Goal: Transaction & Acquisition: Purchase product/service

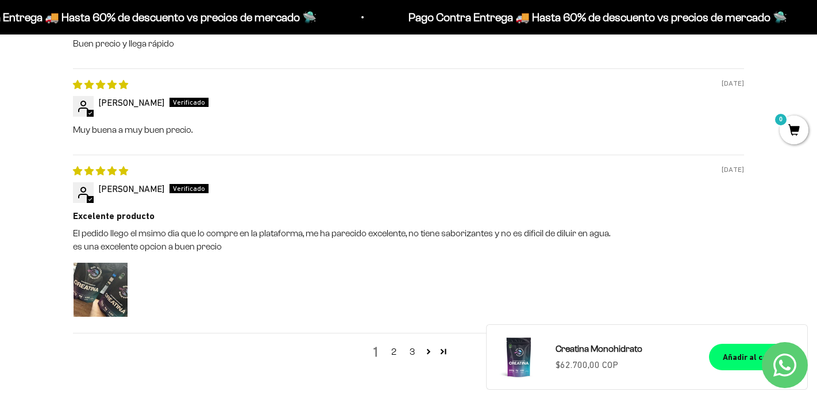
scroll to position [1344, 0]
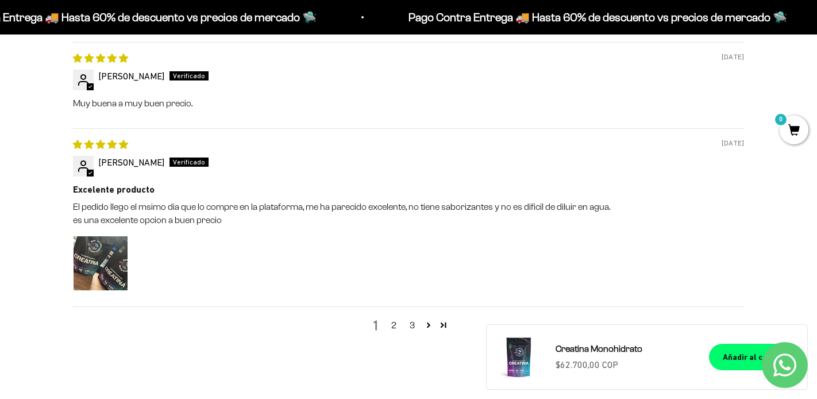
click at [786, 365] on icon "Contact us on WhatsApp" at bounding box center [785, 365] width 23 height 23
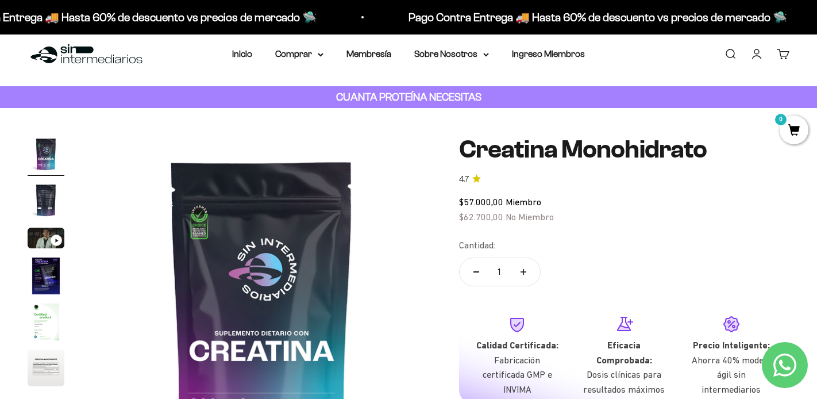
scroll to position [13, 0]
click at [370, 59] on li "Membresía" at bounding box center [369, 53] width 45 height 15
click at [369, 47] on li "Membresía" at bounding box center [369, 53] width 45 height 15
click at [369, 51] on link "Membresía" at bounding box center [369, 53] width 45 height 10
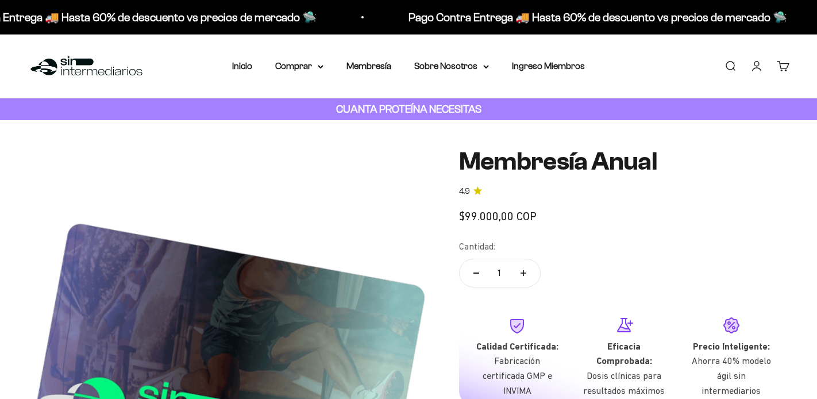
scroll to position [509, 0]
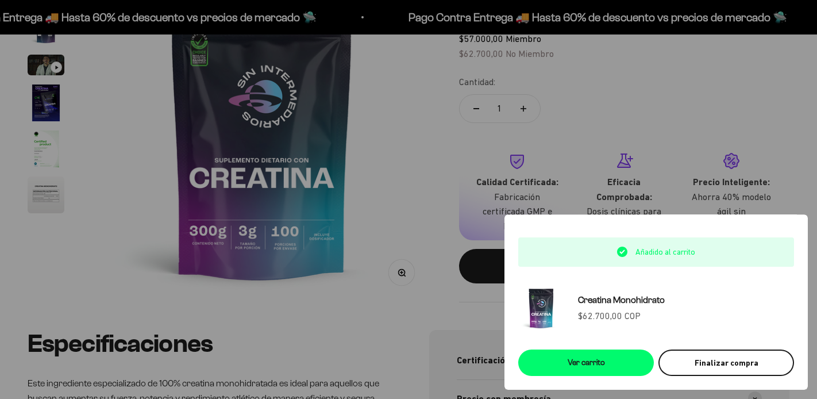
click at [705, 360] on div "Finalizar compra" at bounding box center [727, 362] width 108 height 13
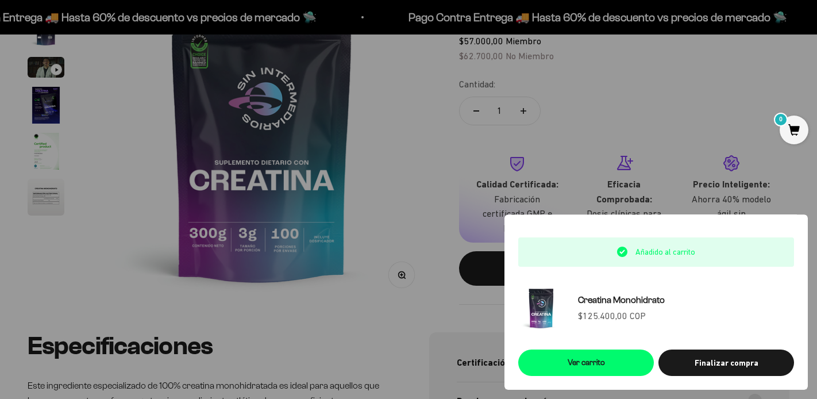
click at [705, 360] on div "Finalizar compra" at bounding box center [727, 362] width 108 height 13
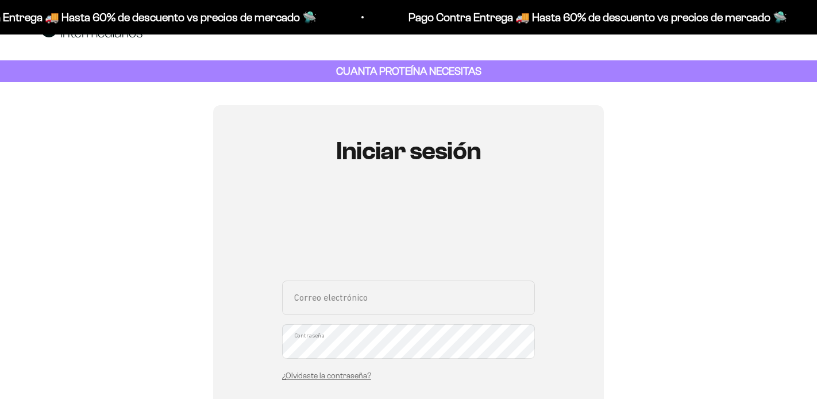
scroll to position [153, 0]
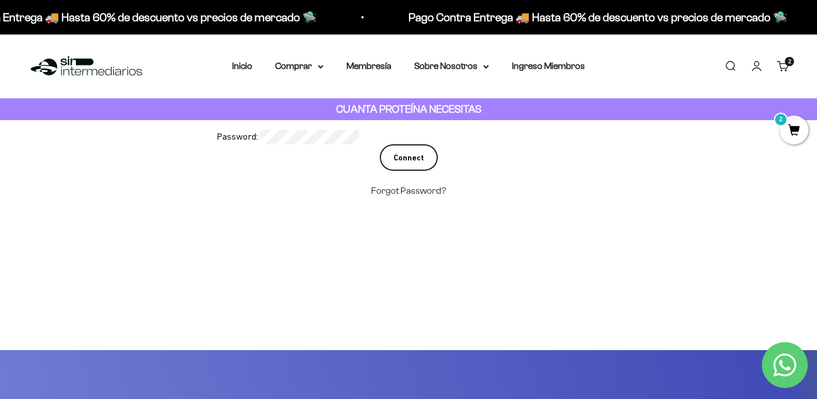
click at [422, 160] on input "Connect" at bounding box center [409, 157] width 58 height 26
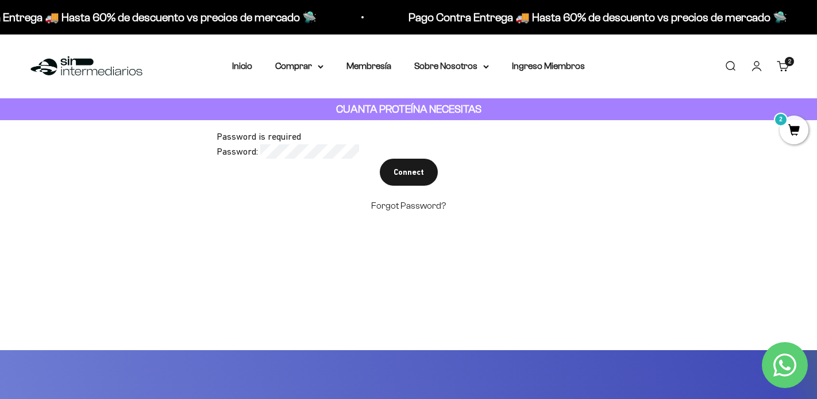
click at [310, 137] on div "Password is required" at bounding box center [409, 136] width 384 height 15
click at [307, 143] on div "Password is required" at bounding box center [409, 136] width 384 height 15
click at [415, 171] on input "Connect" at bounding box center [409, 172] width 58 height 26
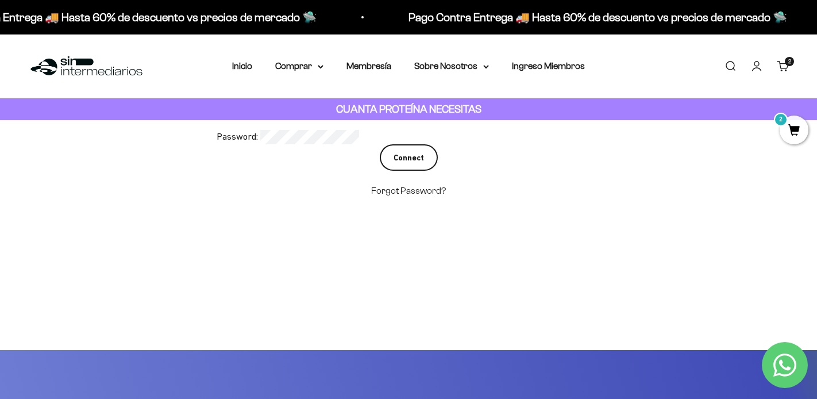
click at [416, 163] on input "Connect" at bounding box center [409, 157] width 58 height 26
click at [428, 151] on input "Connect" at bounding box center [409, 157] width 58 height 26
click at [789, 128] on span "2" at bounding box center [794, 130] width 29 height 29
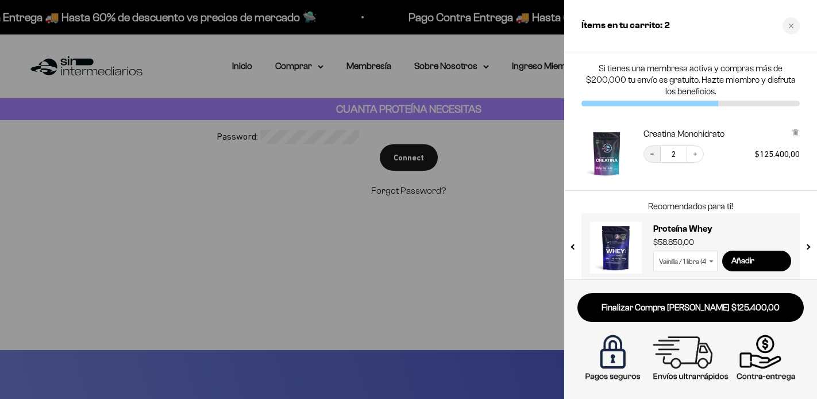
click at [651, 156] on icon "Decrease quantity" at bounding box center [652, 154] width 7 height 7
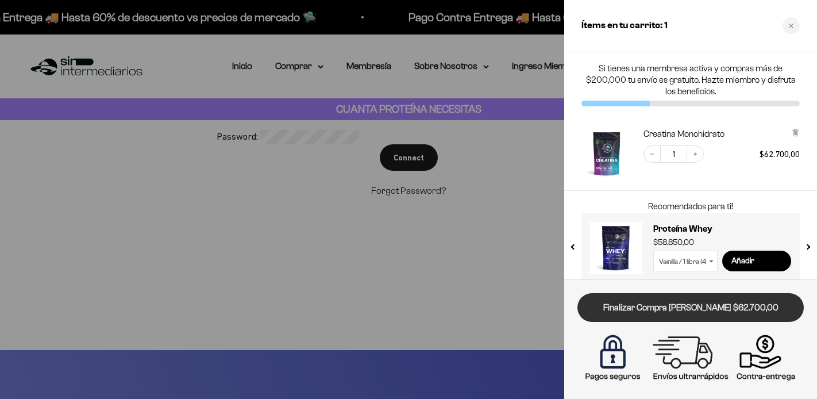
click at [719, 309] on link "Finalizar Compra [PERSON_NAME] $62.700,00" at bounding box center [691, 307] width 226 height 29
